Goal: Task Accomplishment & Management: Use online tool/utility

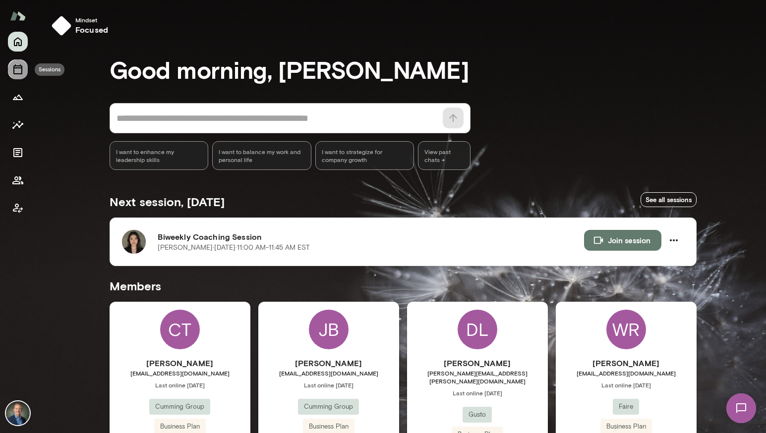
click at [16, 74] on icon "Sessions" at bounding box center [17, 69] width 9 height 10
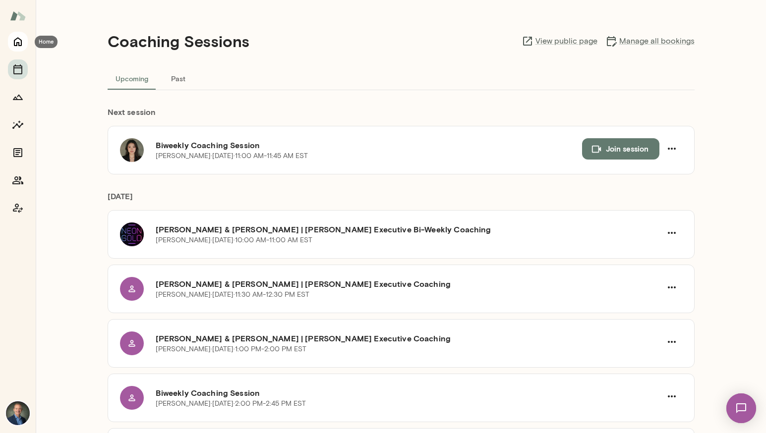
click at [15, 42] on icon "Home" at bounding box center [18, 42] width 12 height 12
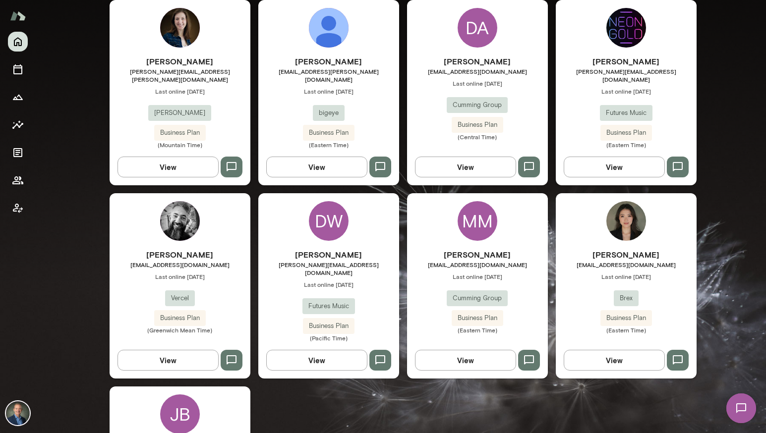
scroll to position [884, 0]
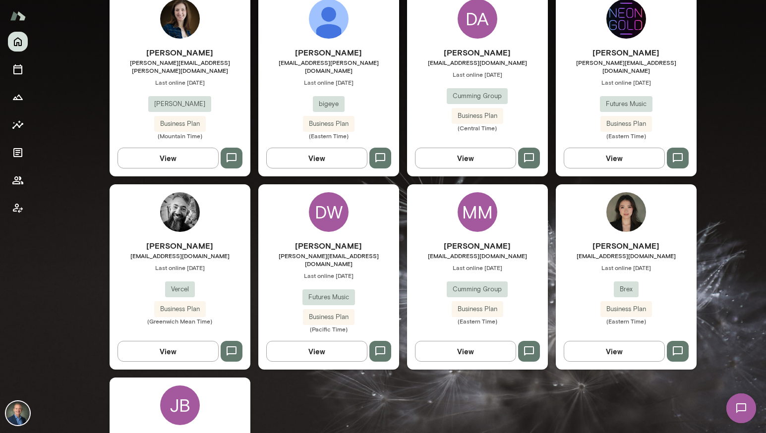
click at [580, 249] on div "Flora Zhang flora.zhang@brex.com Last online September 9 Brex Business Plan (Ea…" at bounding box center [626, 282] width 141 height 85
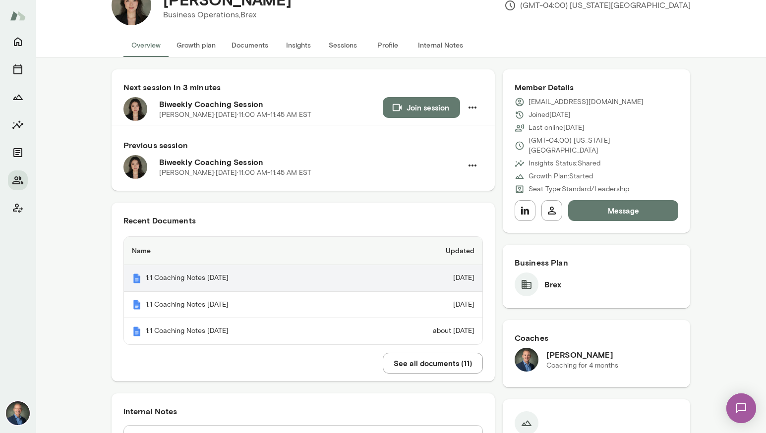
scroll to position [45, 0]
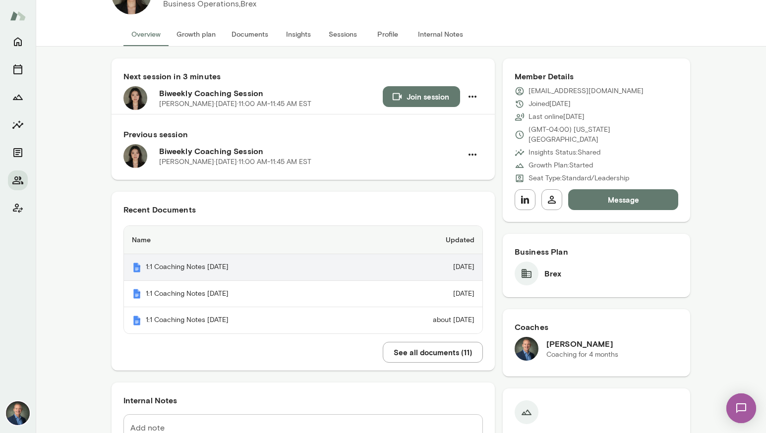
click at [239, 267] on th "1:1 Coaching Notes August 26, 2025" at bounding box center [242, 267] width 237 height 27
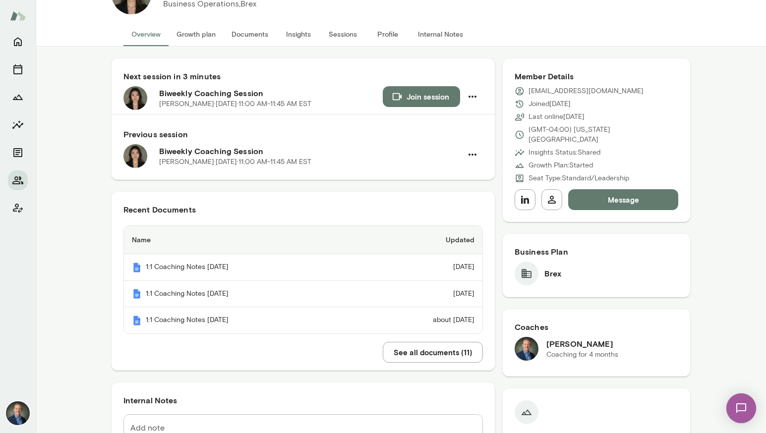
scroll to position [0, 0]
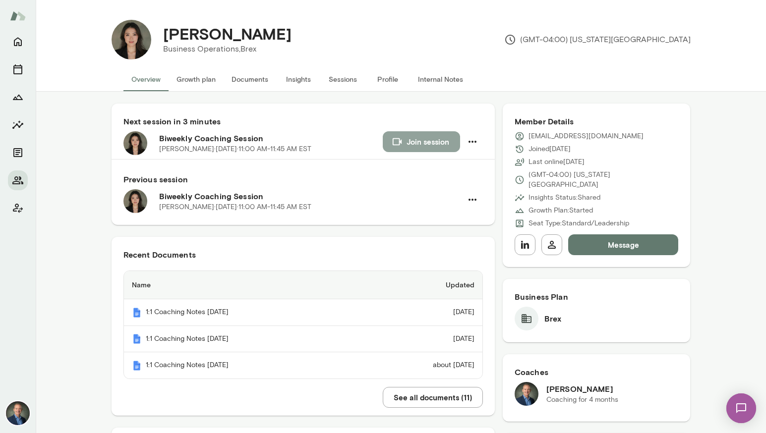
click at [428, 137] on button "Join session" at bounding box center [421, 141] width 77 height 21
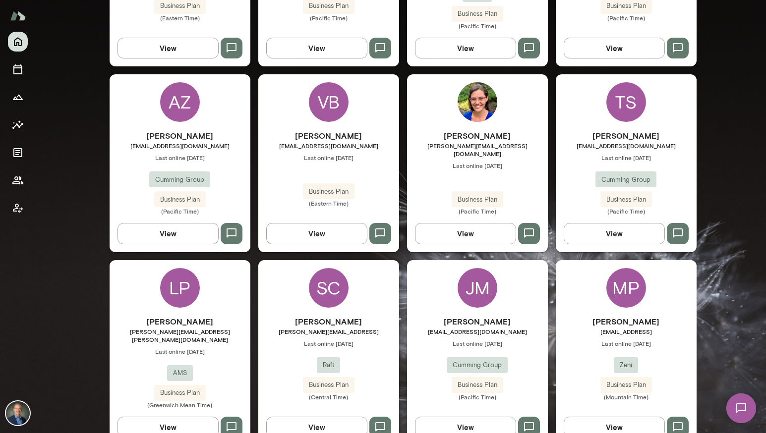
scroll to position [417, 0]
